Goal: Information Seeking & Learning: Learn about a topic

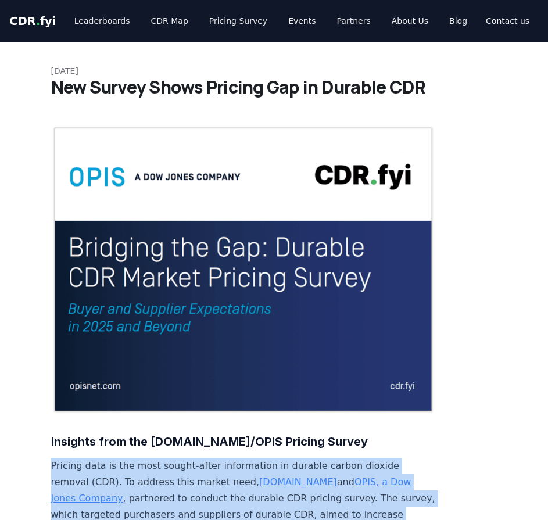
drag, startPoint x: 485, startPoint y: 505, endPoint x: 484, endPoint y: 497, distance: 8.2
